Goal: Task Accomplishment & Management: Use online tool/utility

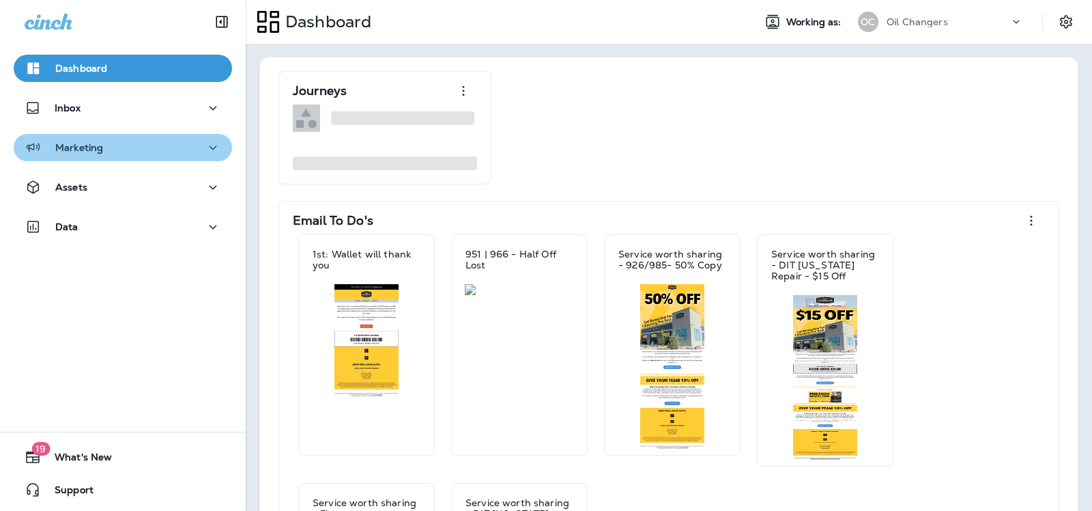
click at [128, 149] on div "Marketing" at bounding box center [123, 147] width 197 height 17
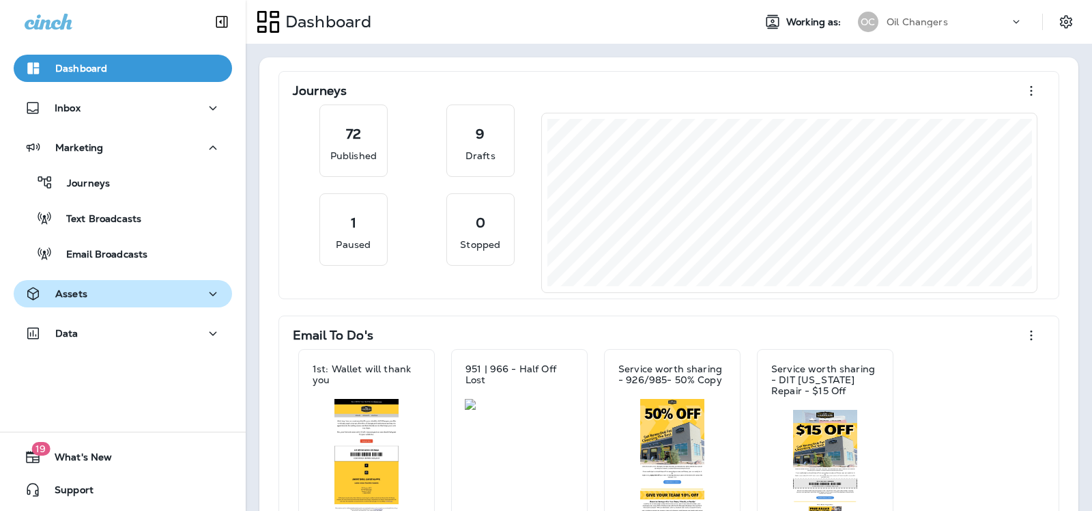
click at [118, 300] on div "Assets" at bounding box center [123, 293] width 197 height 17
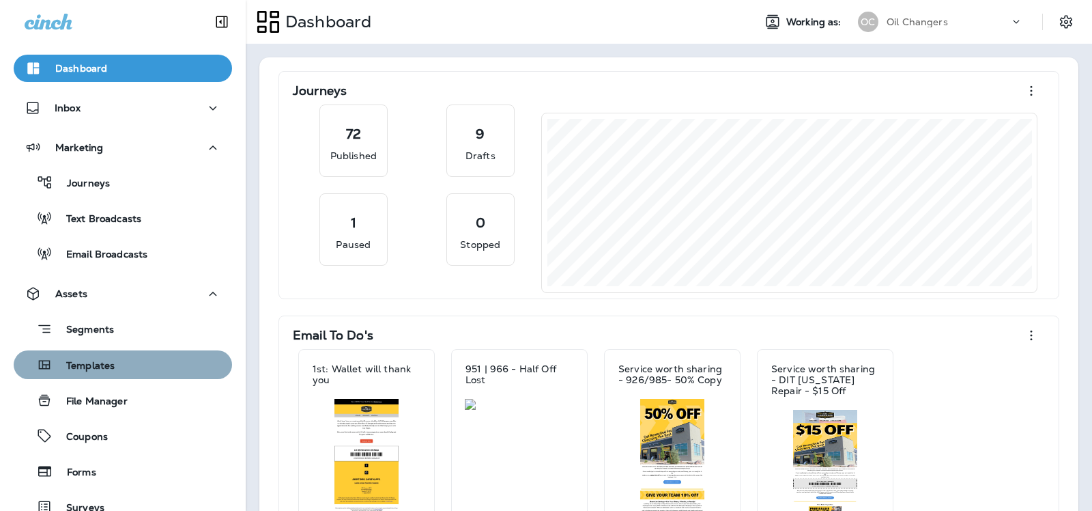
click at [109, 370] on p "Templates" at bounding box center [84, 366] width 62 height 13
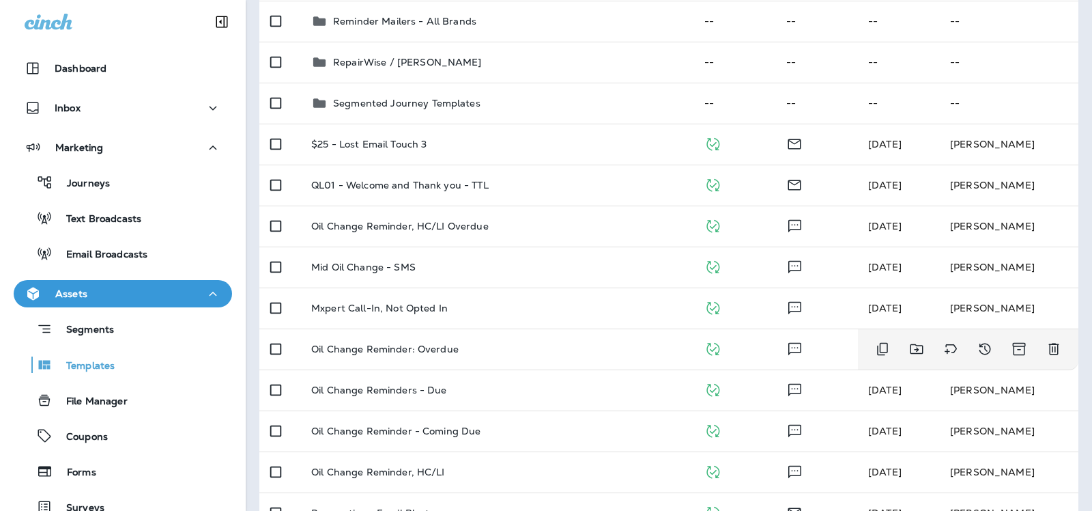
scroll to position [862, 0]
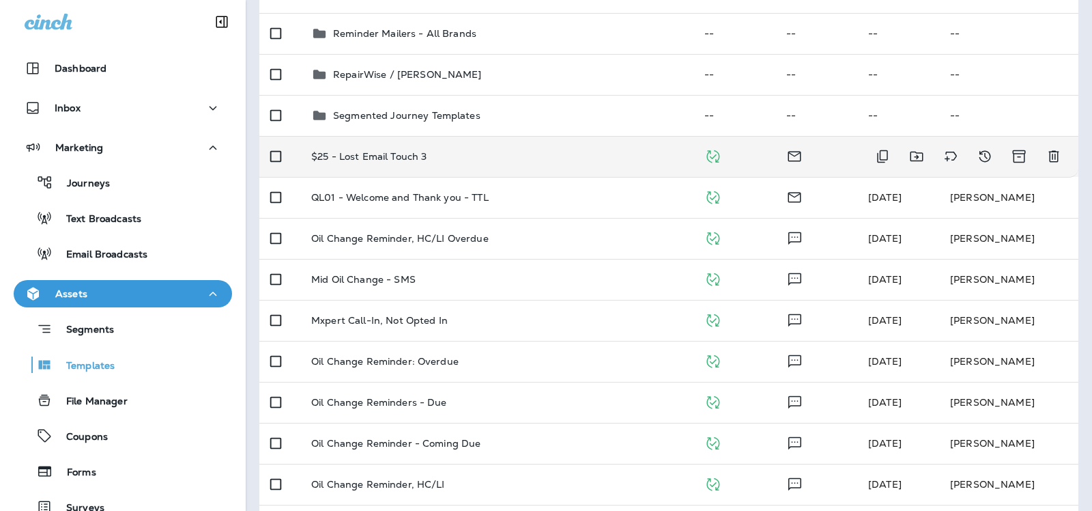
click at [417, 159] on p "$25 - Lost Email Touch 3" at bounding box center [368, 156] width 115 height 11
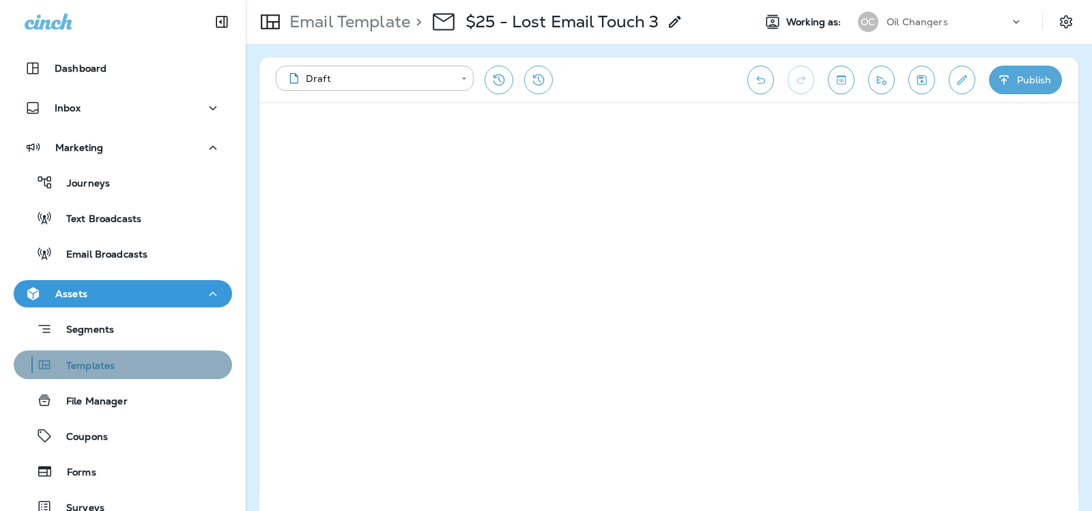
click at [135, 365] on div "Templates" at bounding box center [123, 364] width 208 height 20
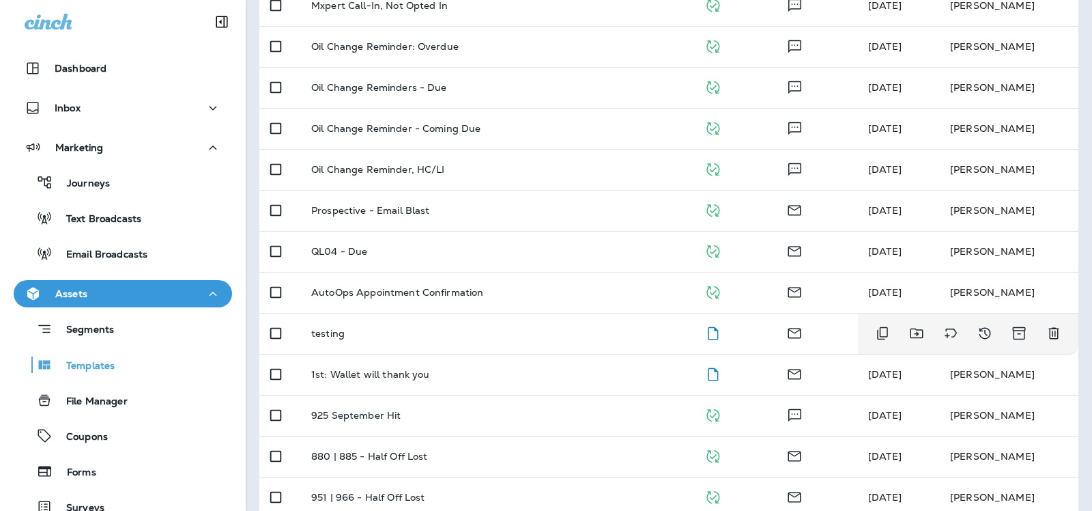
scroll to position [1178, 0]
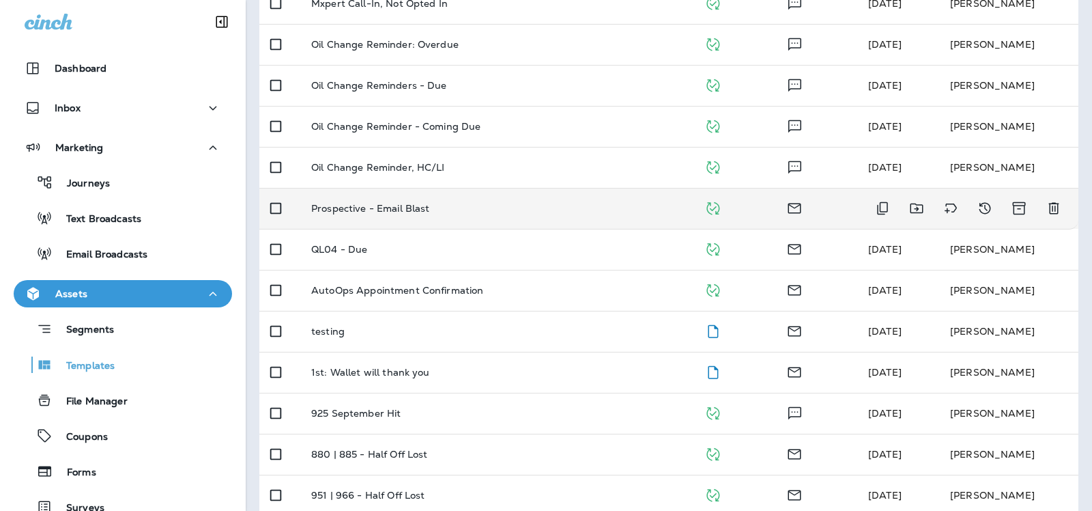
click at [427, 210] on p "Prospective - Email Blast" at bounding box center [370, 208] width 119 height 11
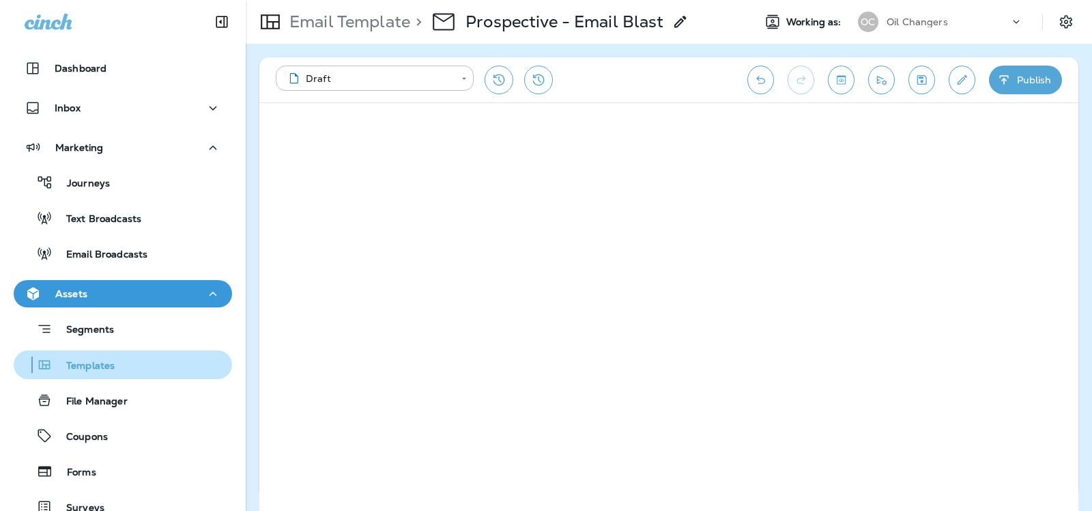
click at [115, 363] on div "Templates" at bounding box center [123, 364] width 208 height 20
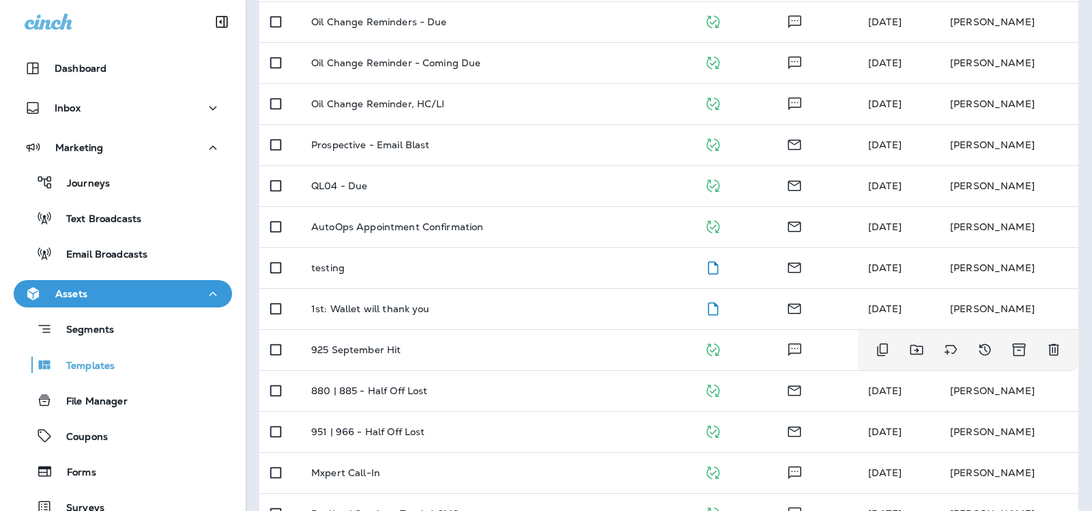
scroll to position [1242, 0]
